Goal: Task Accomplishment & Management: Use online tool/utility

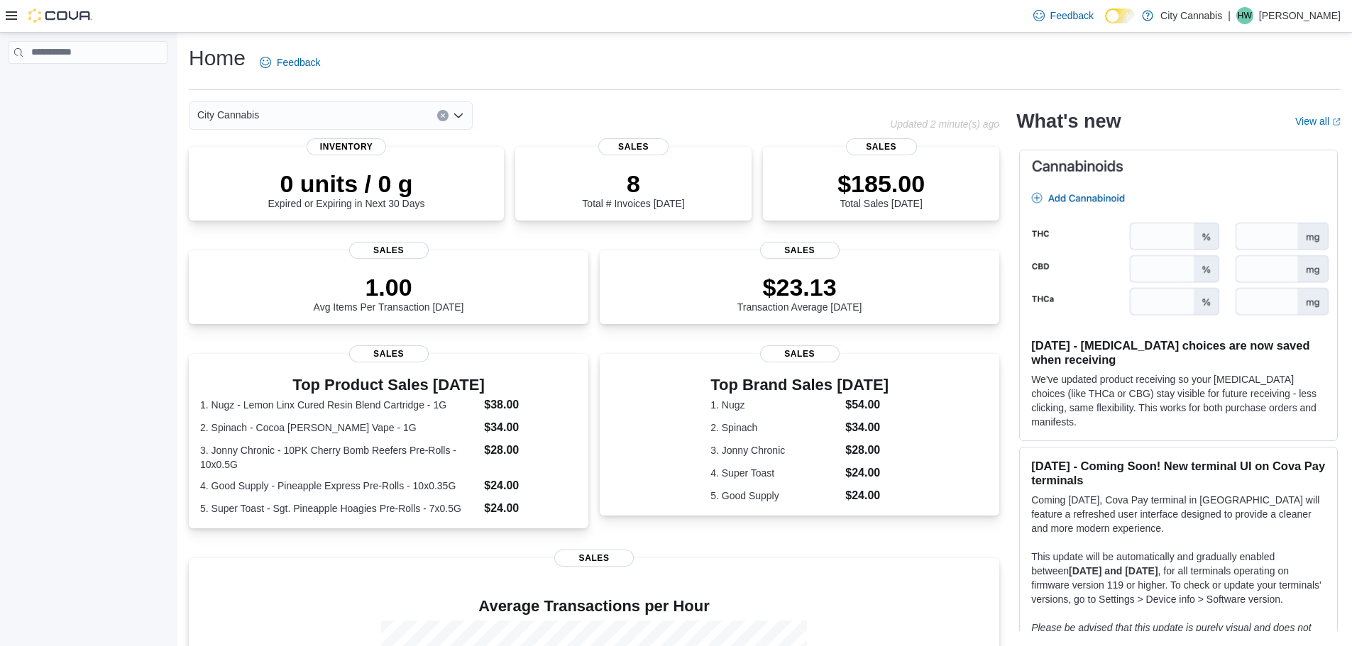
click at [17, 16] on div at bounding box center [49, 16] width 87 height 14
click at [9, 18] on icon at bounding box center [11, 15] width 11 height 11
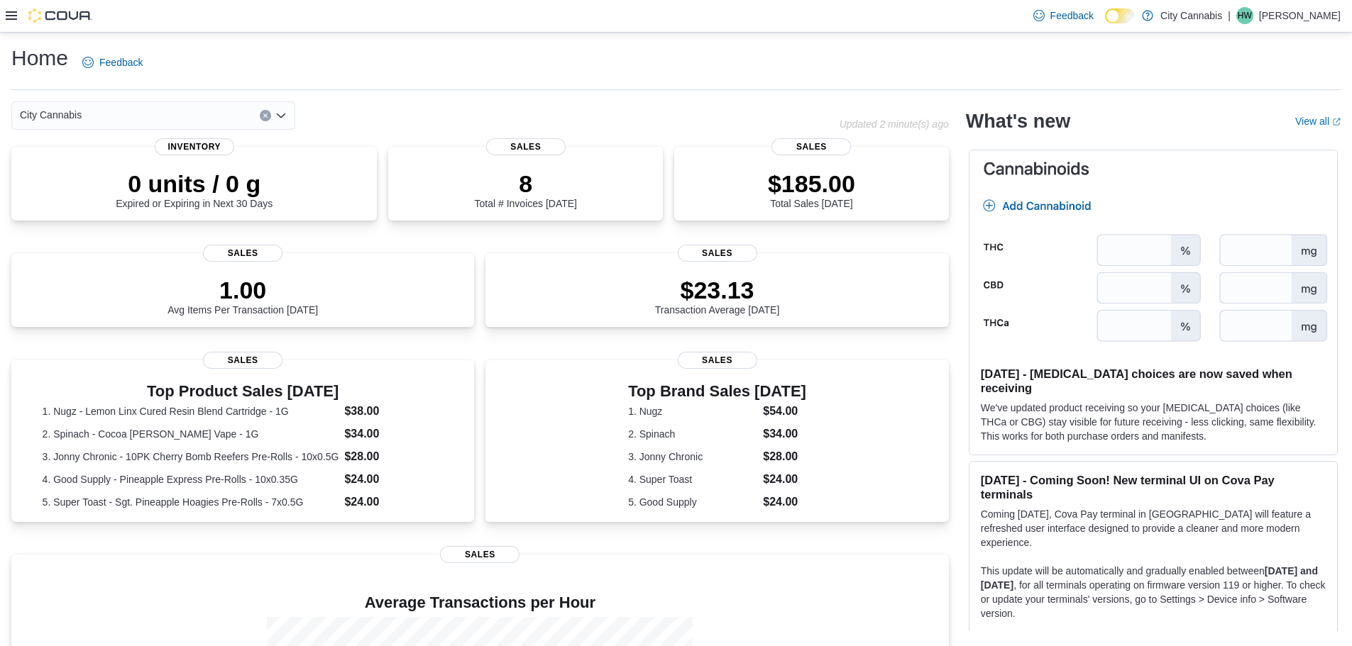
click at [1, 14] on div "Feedback Dark Mode City Cannabis | HW Haoyi Wang" at bounding box center [676, 16] width 1352 height 33
click at [12, 20] on icon at bounding box center [11, 15] width 11 height 9
click at [9, 19] on icon at bounding box center [11, 15] width 11 height 9
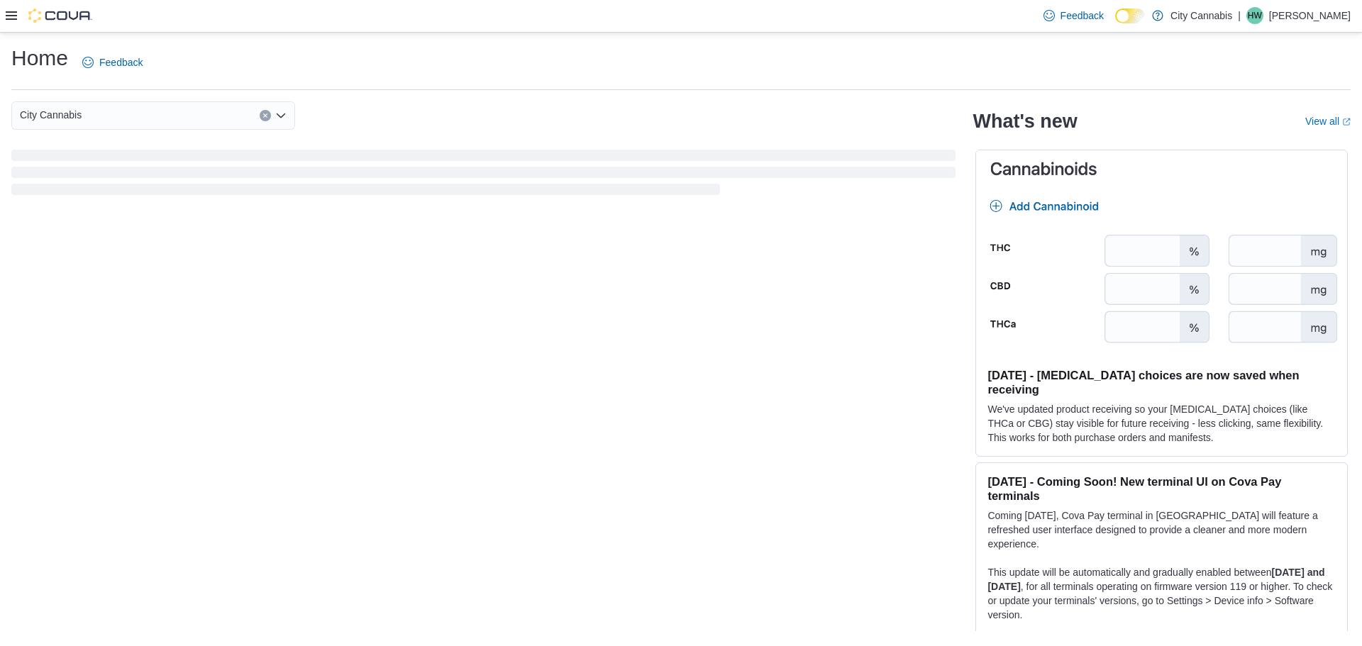
click at [15, 19] on icon at bounding box center [11, 15] width 11 height 9
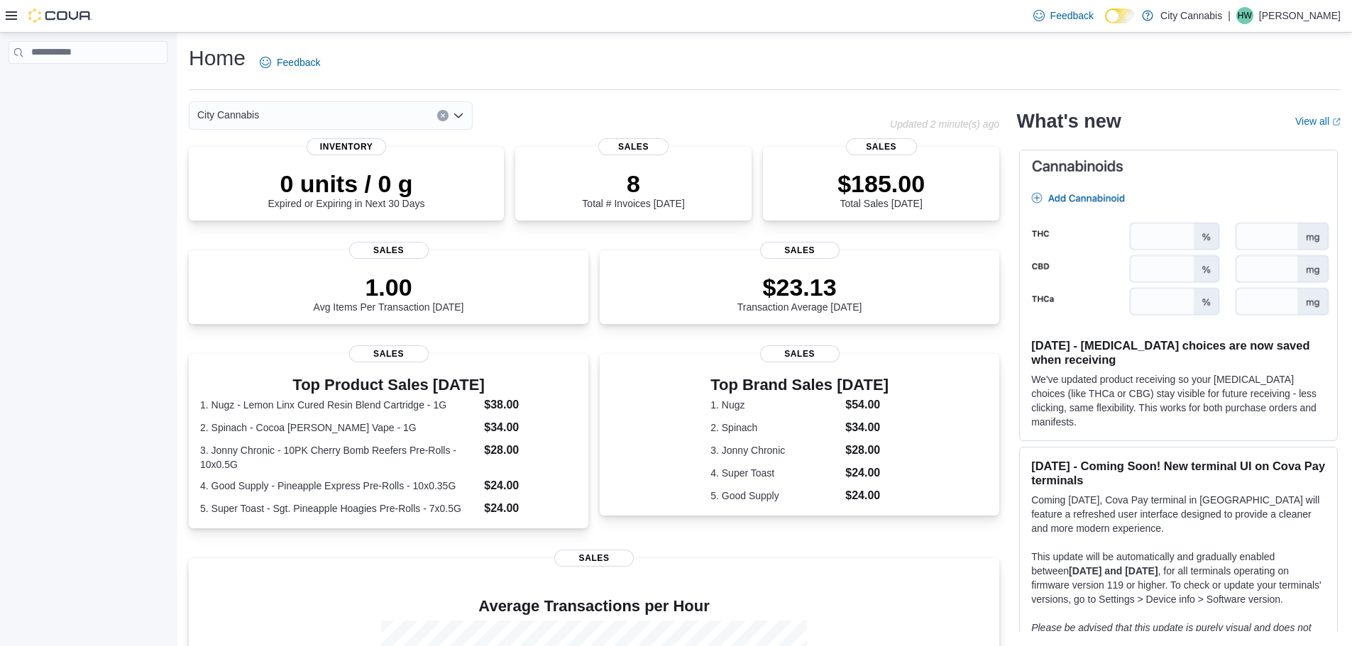
click at [15, 18] on icon at bounding box center [11, 15] width 11 height 11
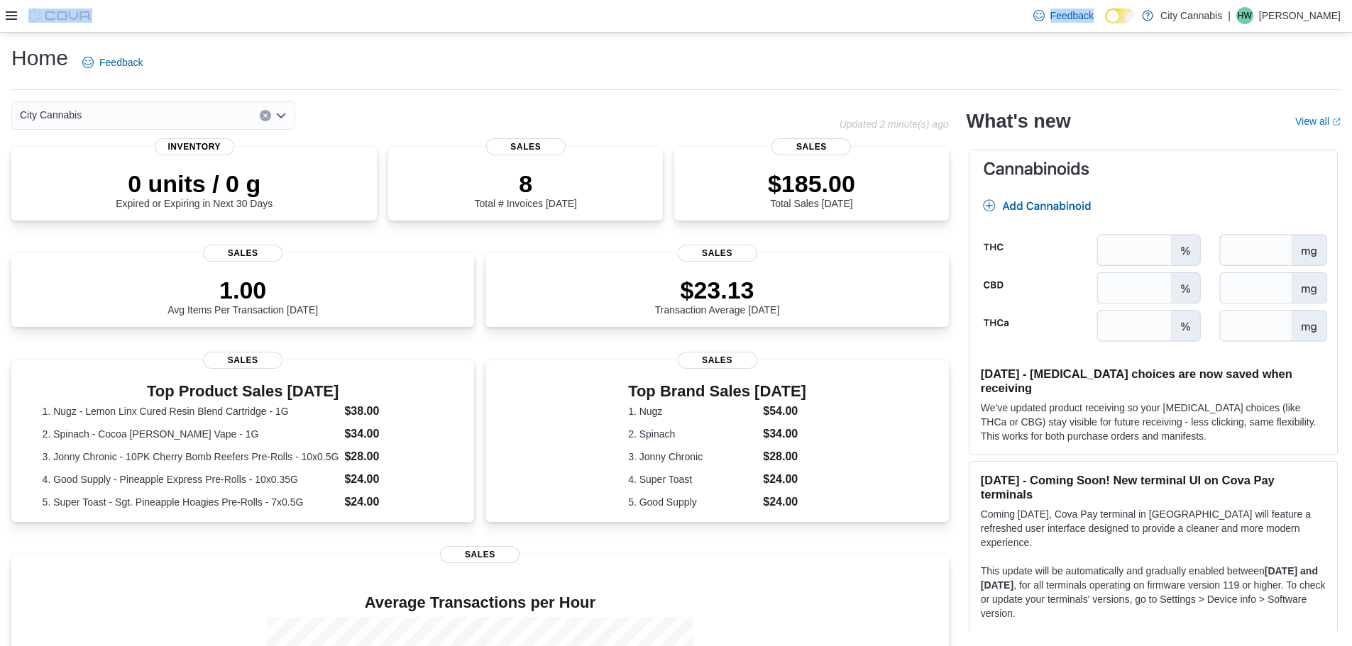
click at [15, 18] on icon at bounding box center [11, 15] width 11 height 11
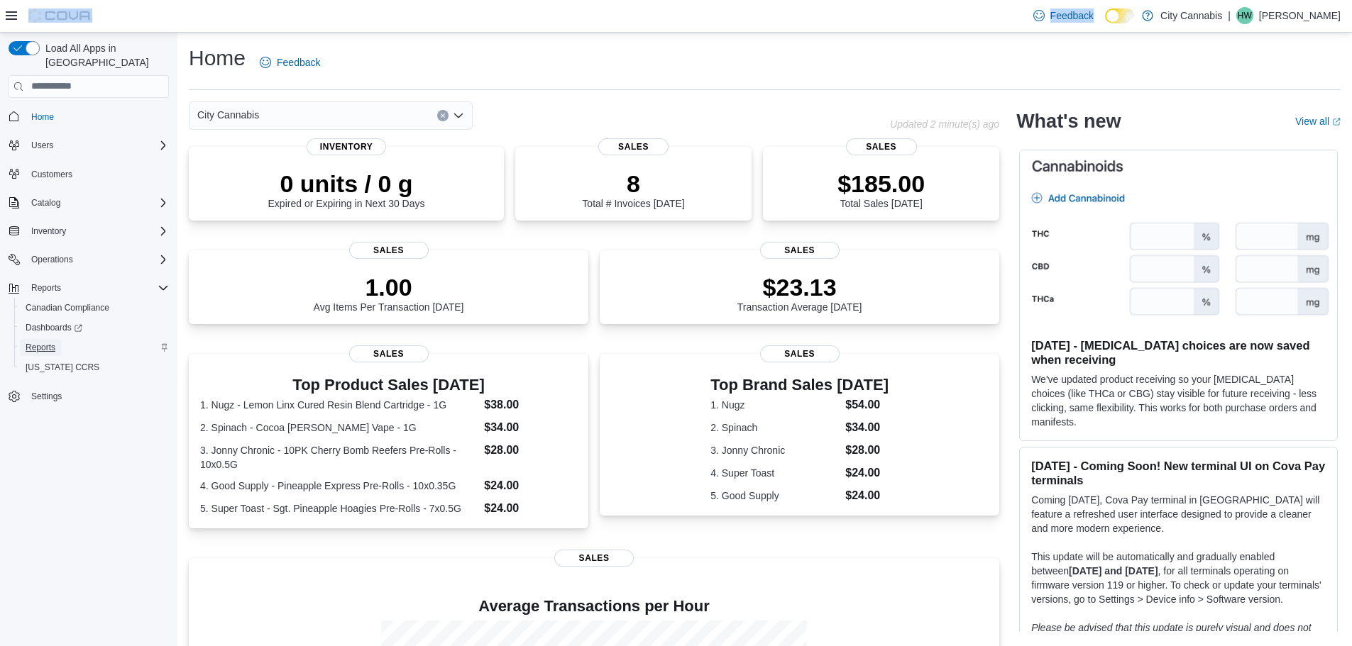
click at [55, 339] on span "Reports" at bounding box center [41, 347] width 30 height 17
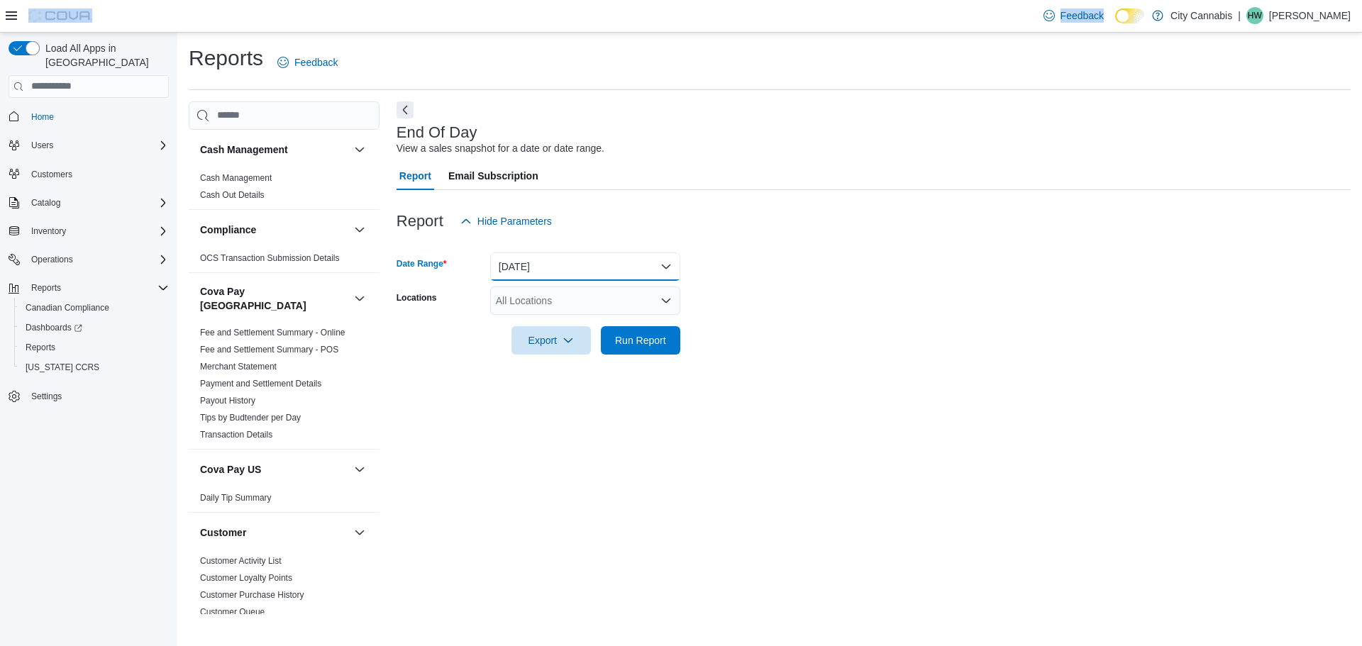
click at [620, 269] on button "[DATE]" at bounding box center [585, 267] width 190 height 28
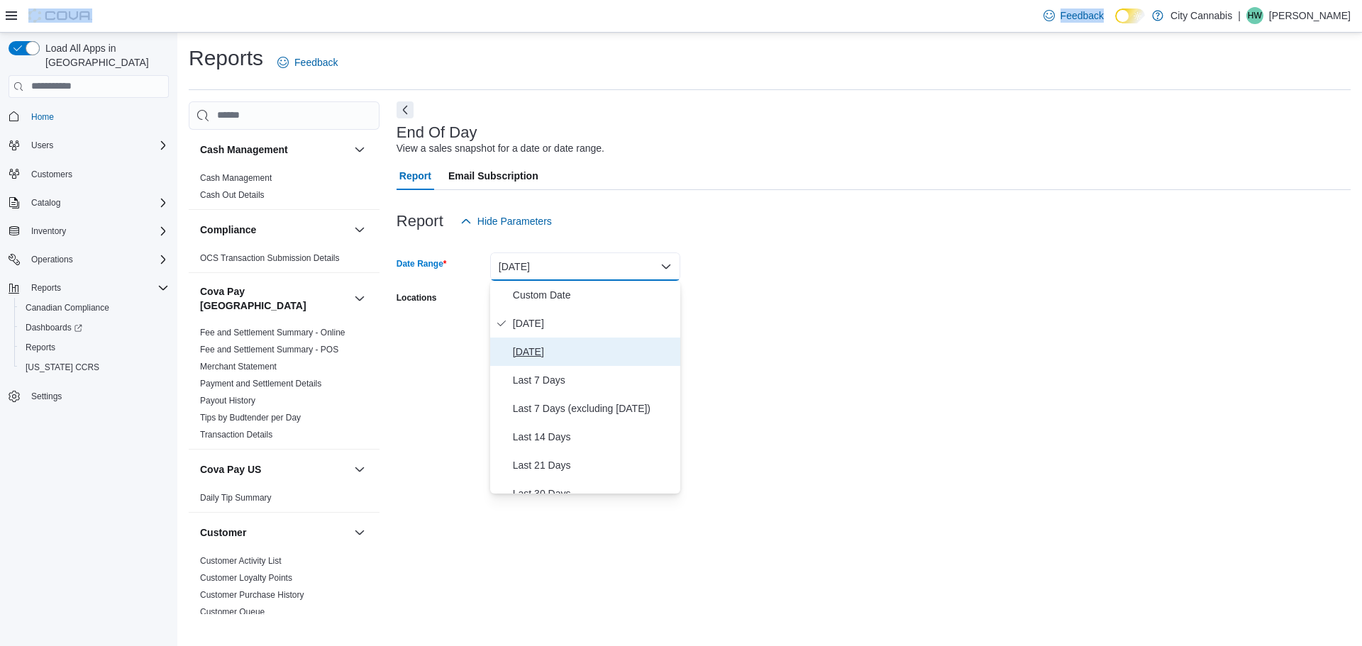
click at [595, 353] on span "Yesterday" at bounding box center [594, 351] width 162 height 17
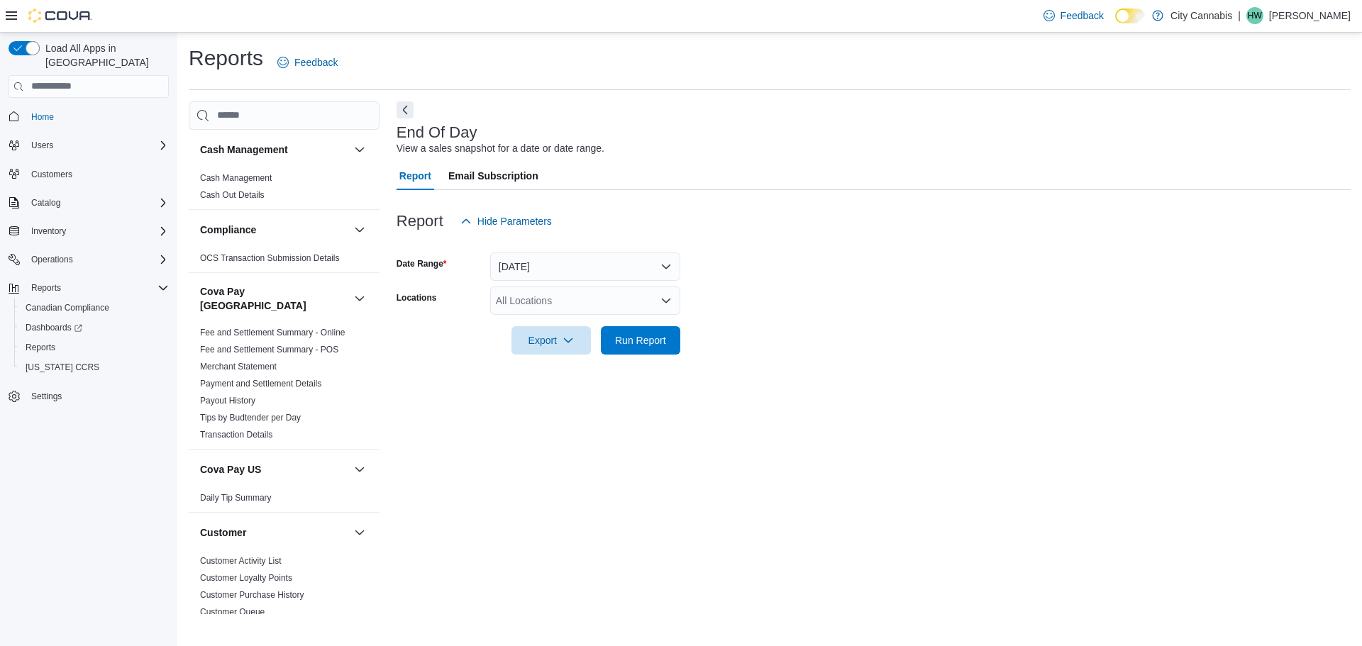
click at [631, 322] on div at bounding box center [874, 320] width 954 height 11
click at [633, 338] on span "Run Report" at bounding box center [640, 340] width 51 height 14
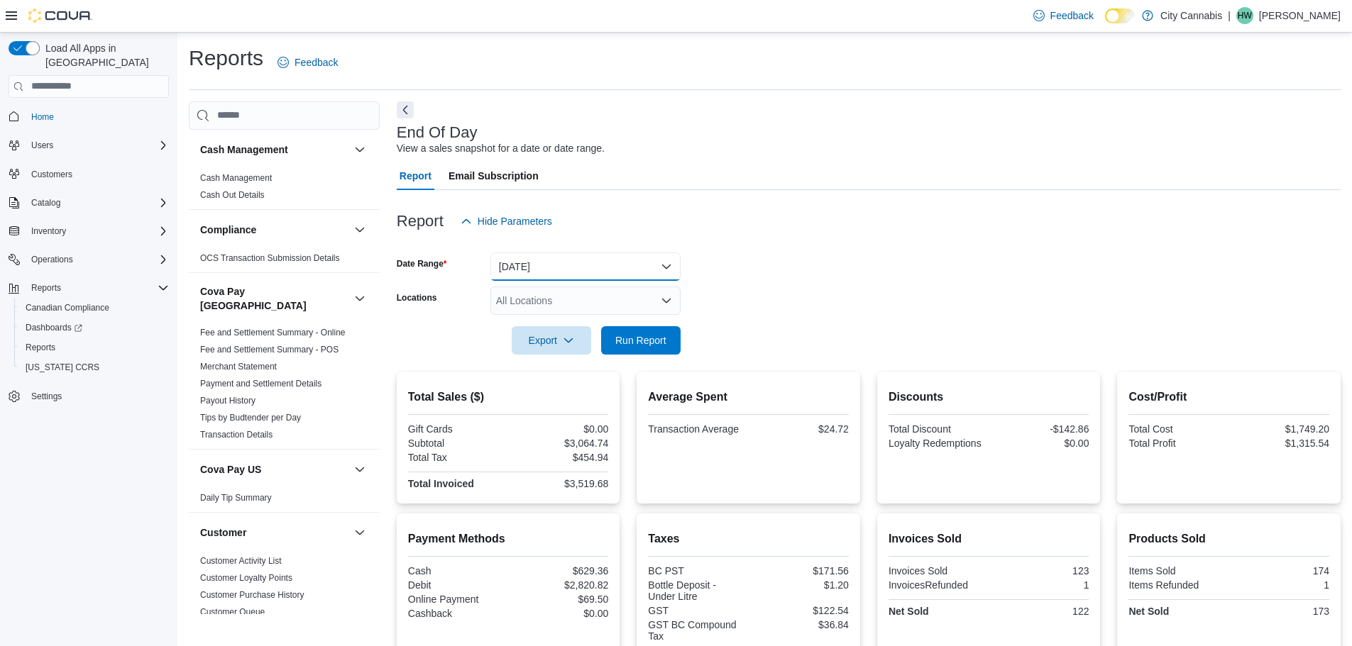
click at [603, 265] on button "Yesterday" at bounding box center [585, 267] width 190 height 28
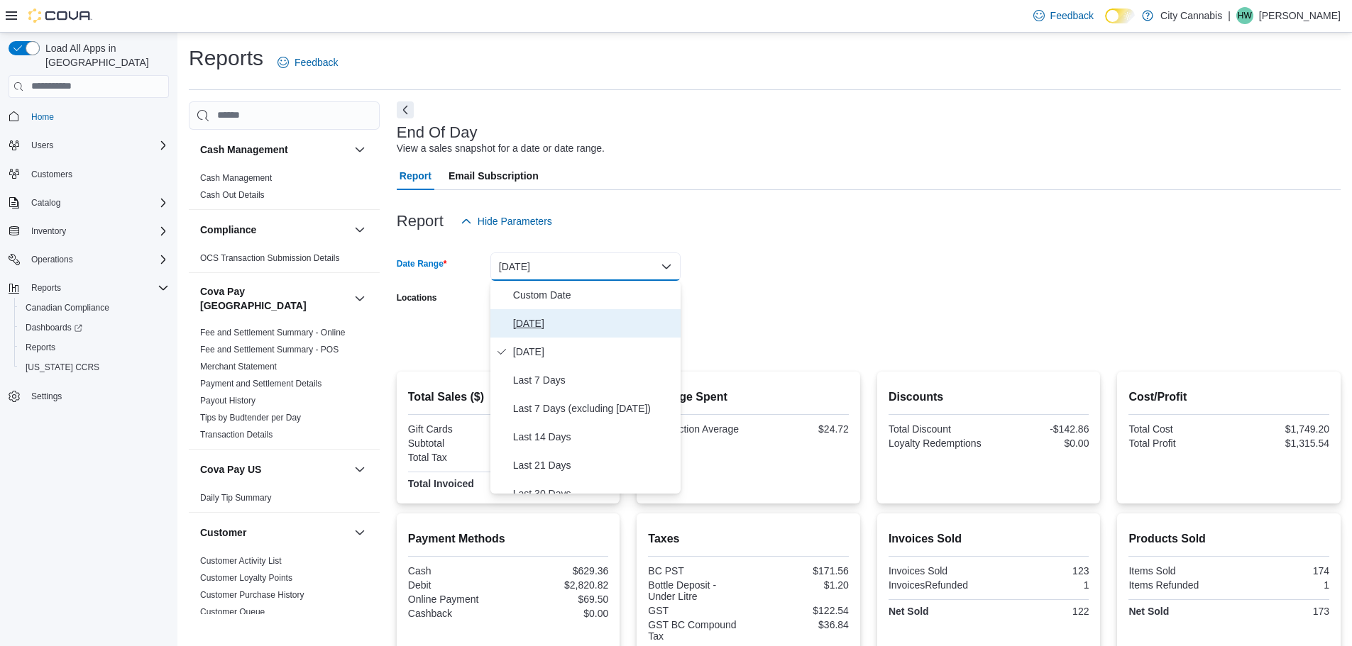
click at [578, 319] on span "[DATE]" at bounding box center [594, 323] width 162 height 17
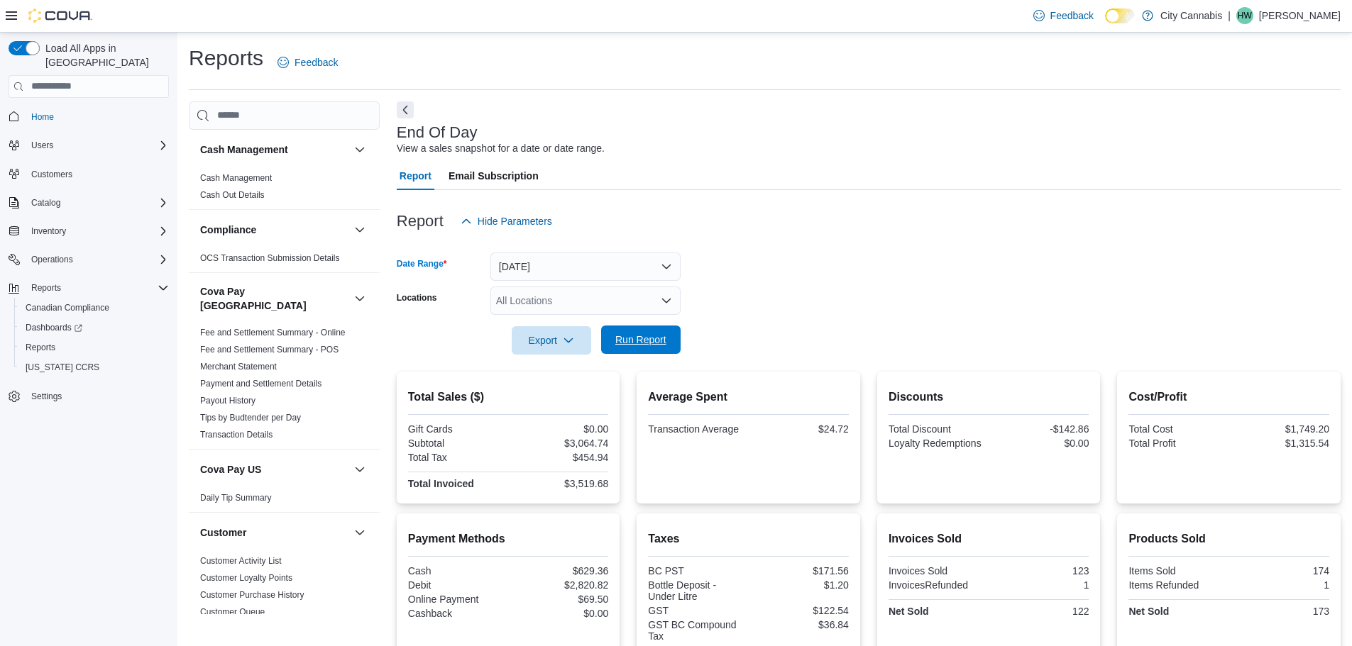
click at [635, 342] on span "Run Report" at bounding box center [640, 340] width 51 height 14
click at [662, 336] on span "Run Report" at bounding box center [640, 340] width 51 height 14
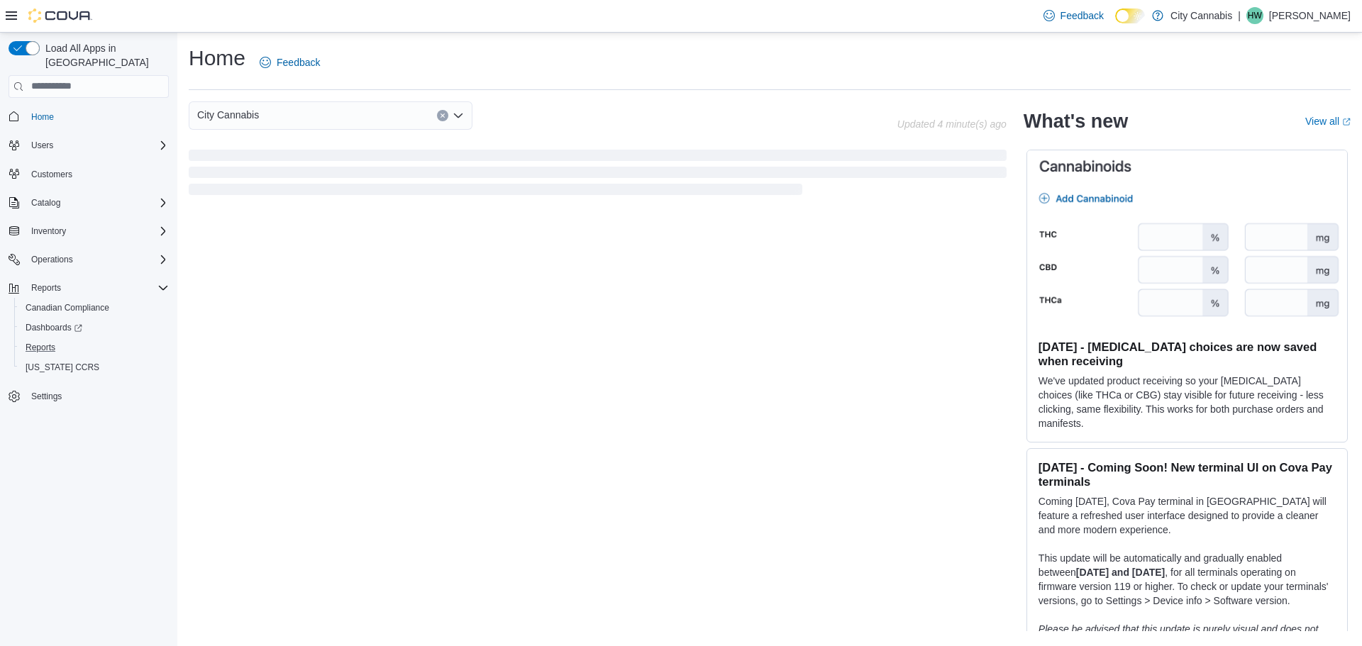
click at [58, 338] on button "Reports" at bounding box center [94, 348] width 160 height 20
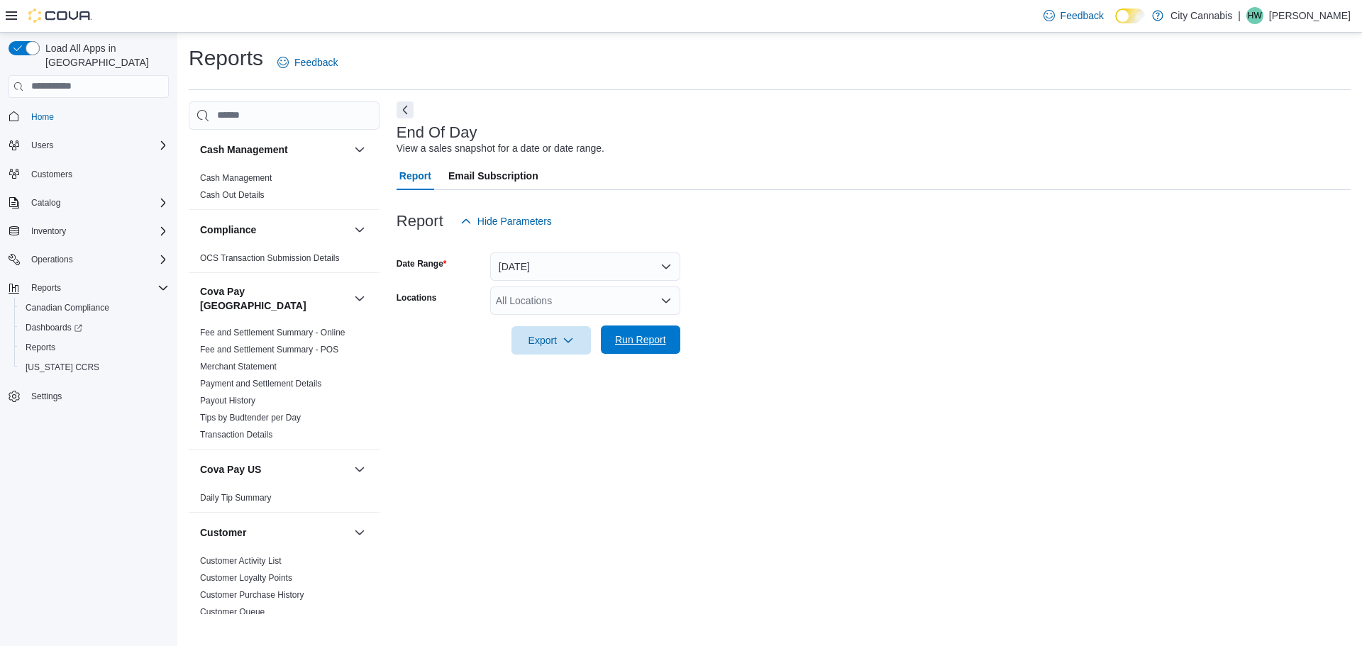
click at [668, 343] on span "Run Report" at bounding box center [640, 340] width 62 height 28
